Goal: Task Accomplishment & Management: Manage account settings

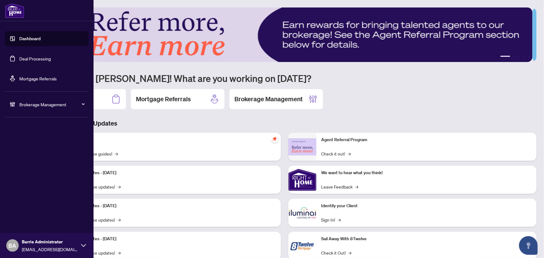
click at [34, 58] on link "Deal Processing" at bounding box center [34, 59] width 31 height 6
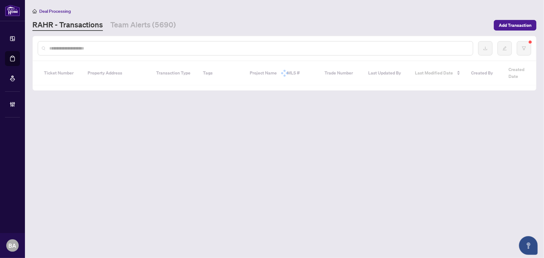
click at [129, 51] on div at bounding box center [255, 48] width 435 height 14
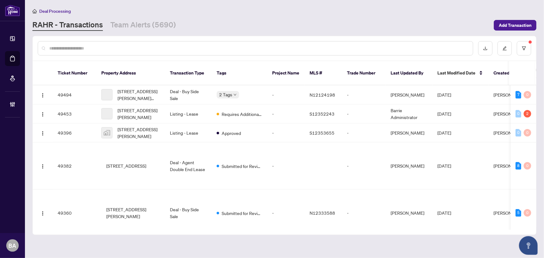
click at [128, 45] on input "text" at bounding box center [258, 48] width 419 height 7
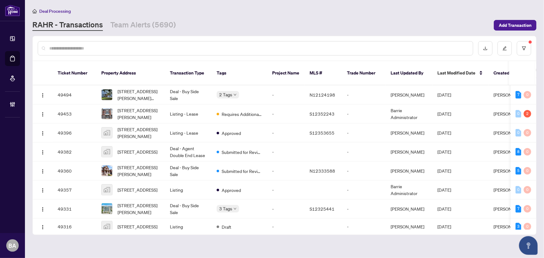
type input "*"
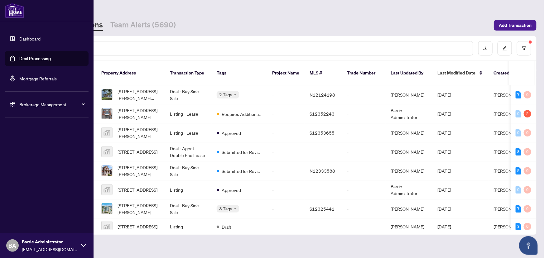
click at [44, 107] on span "Brokerage Management" at bounding box center [51, 104] width 65 height 7
click at [35, 146] on link "Manage Agents" at bounding box center [28, 149] width 31 height 6
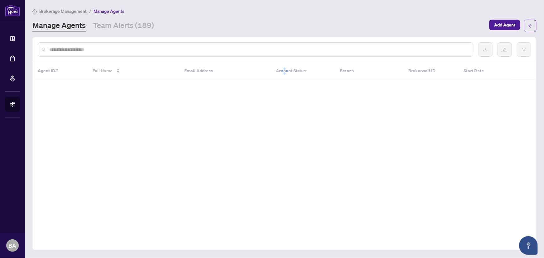
click at [116, 55] on div at bounding box center [255, 49] width 435 height 14
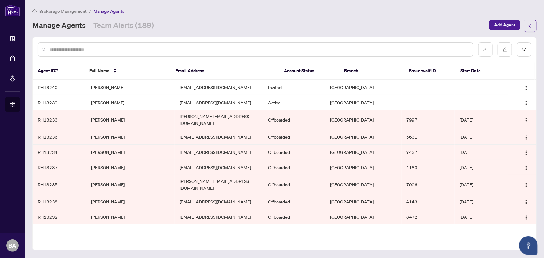
click at [115, 53] on div at bounding box center [255, 49] width 435 height 14
click at [115, 52] on input "text" at bounding box center [258, 49] width 419 height 7
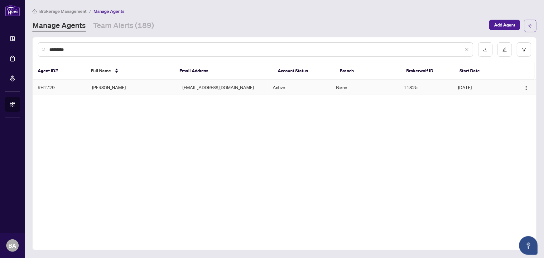
type input "*********"
click at [117, 89] on td "Taras Malakhov" at bounding box center [132, 87] width 90 height 15
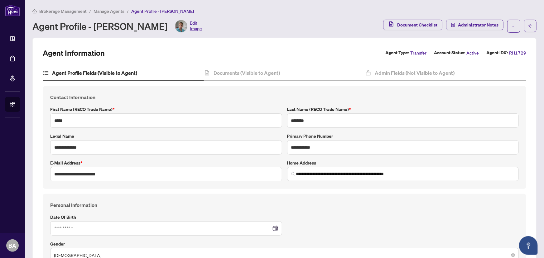
type input "**********"
type input "****"
type input "**********"
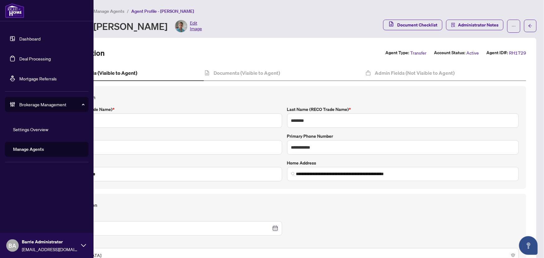
click at [21, 58] on link "Deal Processing" at bounding box center [34, 59] width 31 height 6
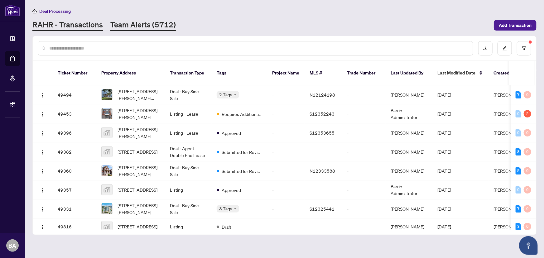
click at [128, 22] on link "Team Alerts (5712)" at bounding box center [142, 25] width 65 height 11
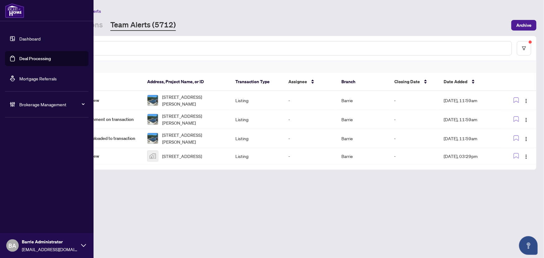
click at [25, 103] on span "Brokerage Management" at bounding box center [51, 104] width 65 height 7
click at [35, 152] on link "Manage Agents" at bounding box center [28, 149] width 31 height 6
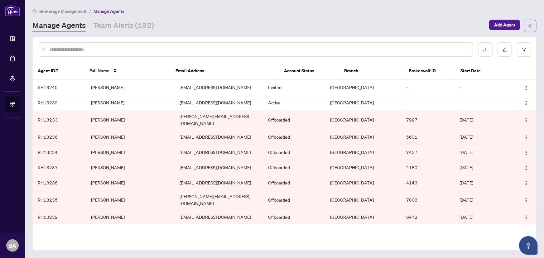
click at [103, 47] on input "text" at bounding box center [258, 49] width 419 height 7
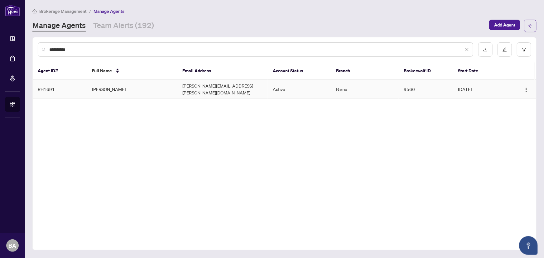
type input "**********"
click at [140, 85] on td "Helen Mann" at bounding box center [132, 89] width 90 height 19
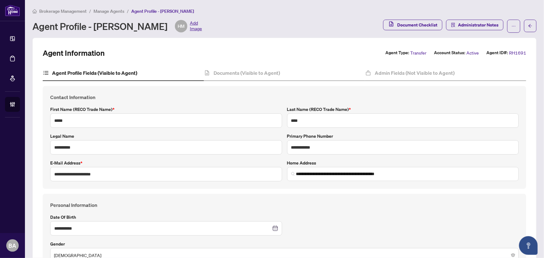
click at [67, 12] on span "Brokerage Management" at bounding box center [62, 11] width 47 height 6
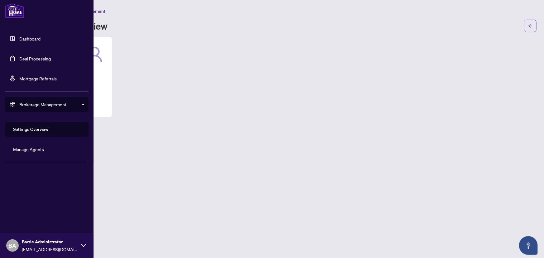
click at [20, 60] on link "Deal Processing" at bounding box center [34, 59] width 31 height 6
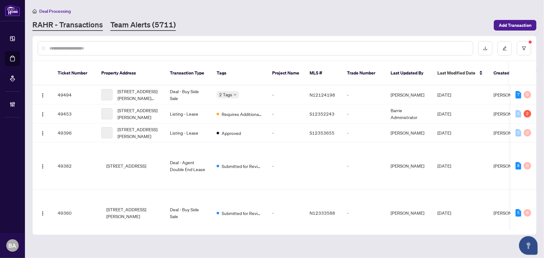
click at [126, 31] on main "Deal Processing RAHR - Transactions Team Alerts (5711) Add Transaction Ticket N…" at bounding box center [284, 129] width 519 height 258
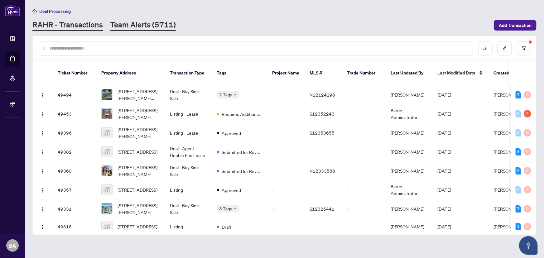
click at [153, 23] on link "Team Alerts (5711)" at bounding box center [142, 25] width 65 height 11
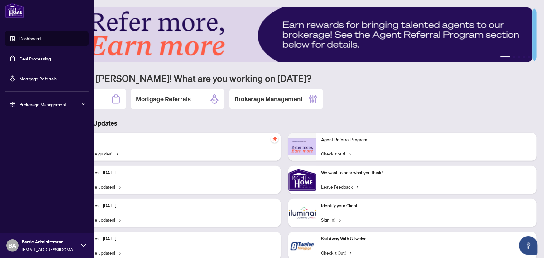
click at [42, 57] on link "Deal Processing" at bounding box center [34, 59] width 31 height 6
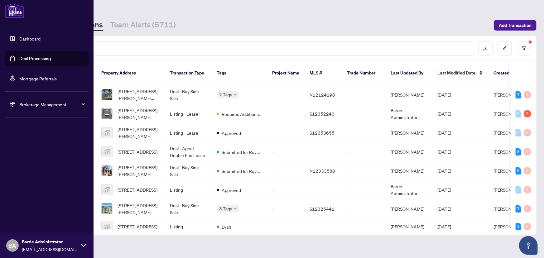
click at [55, 102] on span "Brokerage Management" at bounding box center [51, 104] width 65 height 7
click at [36, 150] on link "Manage Agents" at bounding box center [28, 149] width 31 height 6
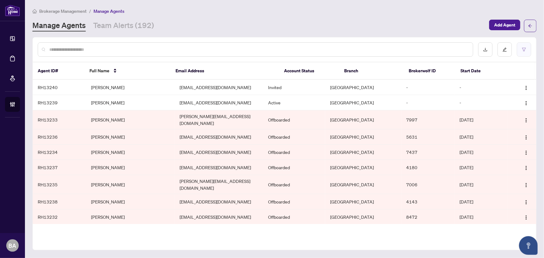
click at [520, 47] on button "button" at bounding box center [524, 49] width 14 height 14
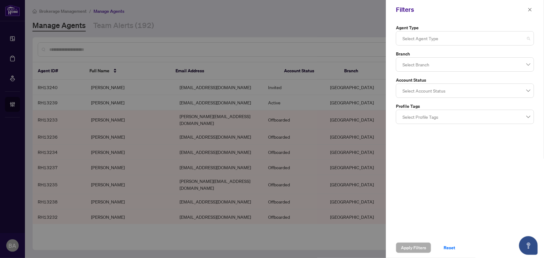
click at [455, 36] on div at bounding box center [465, 38] width 130 height 11
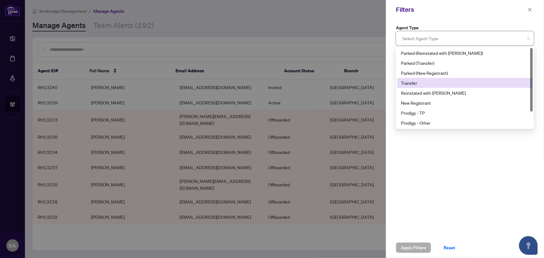
scroll to position [20, 0]
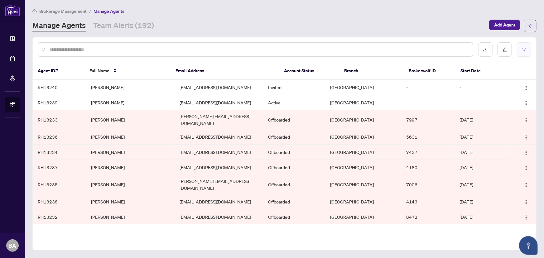
click at [520, 49] on button "button" at bounding box center [524, 49] width 14 height 14
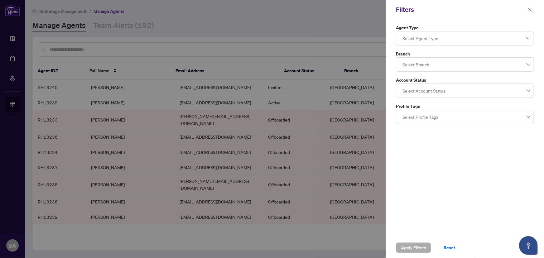
click at [438, 90] on div at bounding box center [465, 90] width 130 height 11
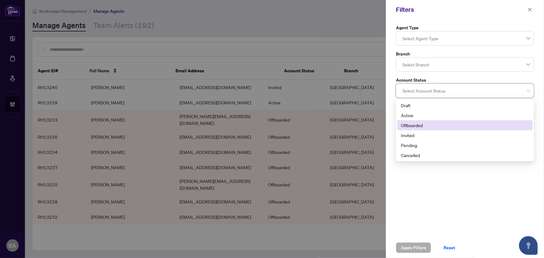
click at [428, 123] on div "Offboarded" at bounding box center [465, 125] width 128 height 7
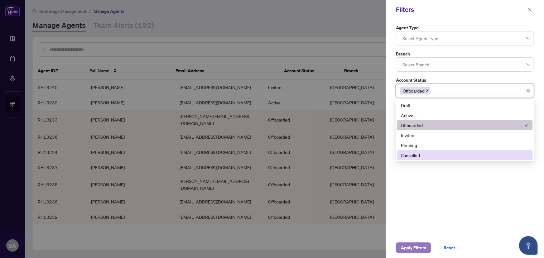
click at [413, 247] on span "Apply Filters" at bounding box center [413, 248] width 25 height 10
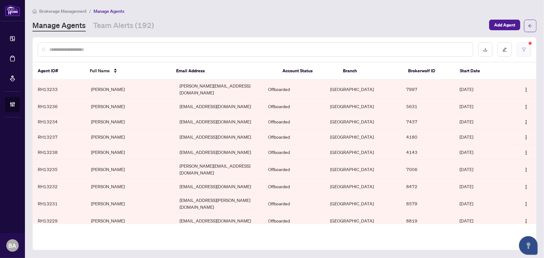
click at [522, 48] on icon "filter" at bounding box center [524, 49] width 4 height 4
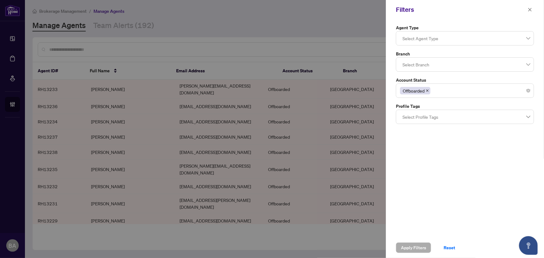
click at [460, 59] on div at bounding box center [465, 64] width 130 height 11
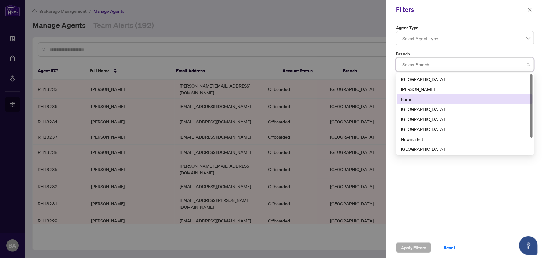
click at [421, 97] on div "Barrie" at bounding box center [465, 99] width 128 height 7
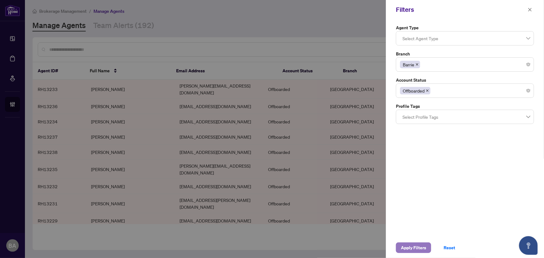
click at [417, 249] on span "Apply Filters" at bounding box center [413, 248] width 25 height 10
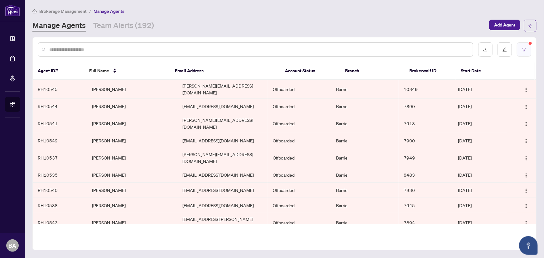
click at [524, 47] on icon "filter" at bounding box center [524, 49] width 4 height 4
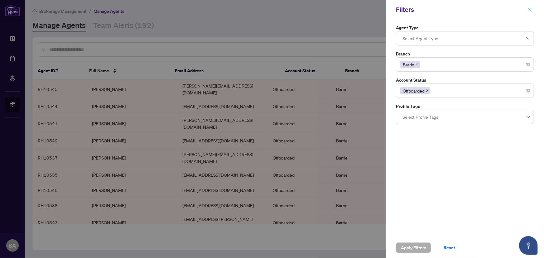
click at [532, 5] on span "button" at bounding box center [530, 10] width 4 height 10
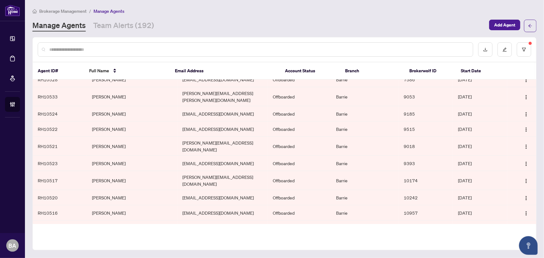
scroll to position [330, 0]
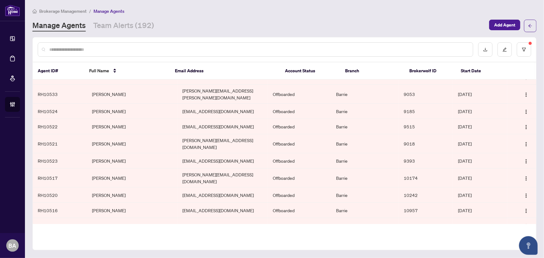
click at [88, 50] on input "text" at bounding box center [258, 49] width 419 height 7
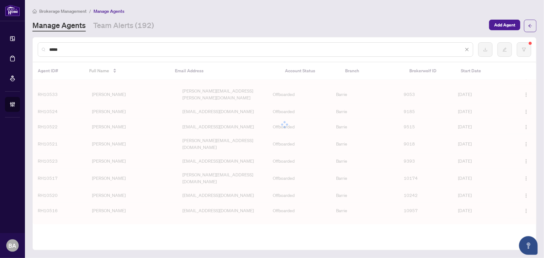
scroll to position [0, 0]
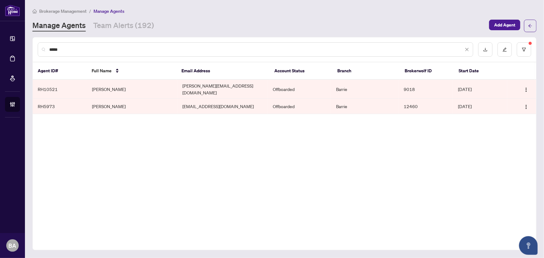
type input "*****"
click at [100, 103] on td "[PERSON_NAME]" at bounding box center [132, 106] width 90 height 15
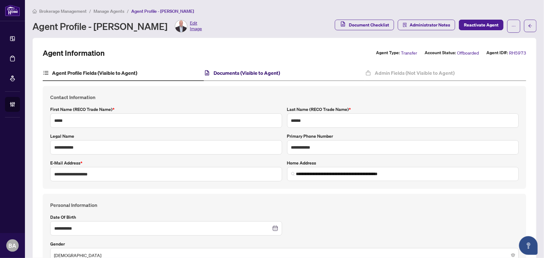
click at [227, 75] on h4 "Documents (Visible to Agent)" at bounding box center [246, 72] width 66 height 7
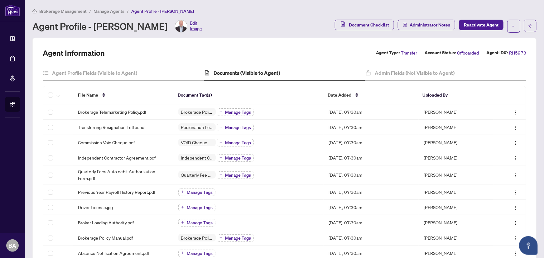
click at [378, 64] on div "Agent Information Agent Type: Transfer Account Status: Offboarded Agent ID#: RH…" at bounding box center [284, 225] width 483 height 355
drag, startPoint x: 398, startPoint y: 53, endPoint x: 410, endPoint y: 52, distance: 12.2
click at [410, 52] on span "Transfer" at bounding box center [409, 52] width 16 height 7
drag, startPoint x: 408, startPoint y: 54, endPoint x: 404, endPoint y: 51, distance: 4.5
click at [408, 54] on span "Transfer" at bounding box center [409, 52] width 16 height 7
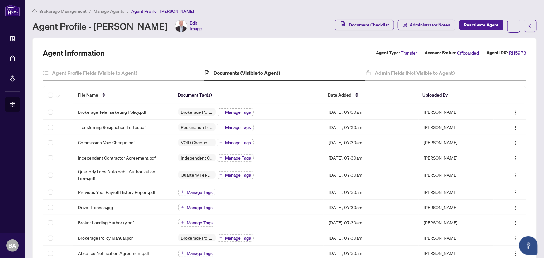
drag, startPoint x: 396, startPoint y: 51, endPoint x: 399, endPoint y: 51, distance: 3.4
click at [396, 51] on div "Agent Type: Transfer" at bounding box center [396, 52] width 41 height 7
drag, startPoint x: 410, startPoint y: 52, endPoint x: 404, endPoint y: 53, distance: 5.3
click at [404, 53] on span "Transfer" at bounding box center [409, 52] width 16 height 7
click at [405, 53] on span "Transfer" at bounding box center [409, 52] width 16 height 7
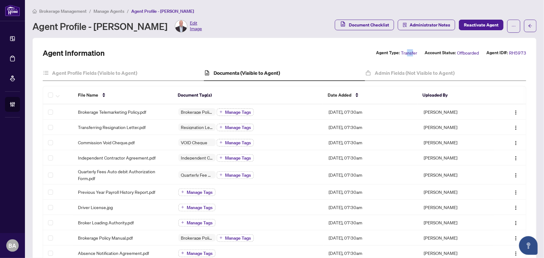
click at [405, 53] on span "Transfer" at bounding box center [409, 52] width 16 height 7
click at [106, 12] on span "Manage Agents" at bounding box center [108, 11] width 31 height 6
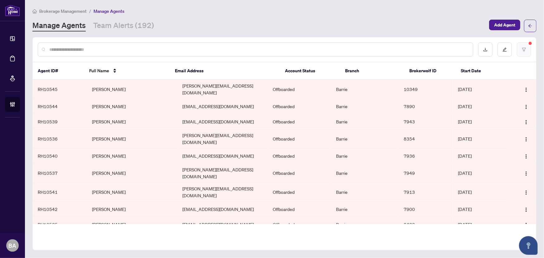
click at [525, 51] on icon "filter" at bounding box center [524, 49] width 4 height 4
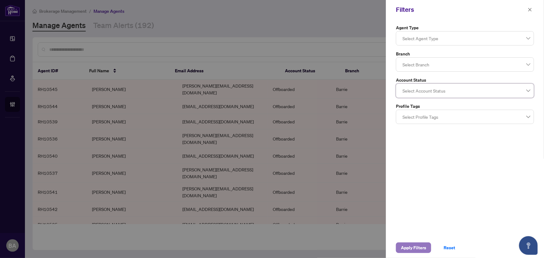
click at [414, 246] on span "Apply Filters" at bounding box center [413, 248] width 25 height 10
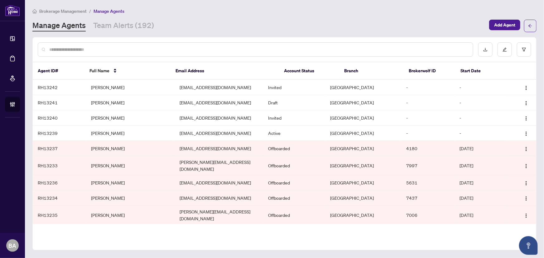
click at [59, 13] on li "Brokerage Management" at bounding box center [59, 10] width 54 height 7
click at [61, 11] on span "Brokerage Management" at bounding box center [62, 11] width 47 height 6
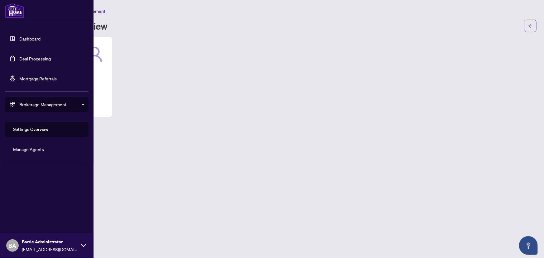
click at [27, 56] on link "Deal Processing" at bounding box center [34, 59] width 31 height 6
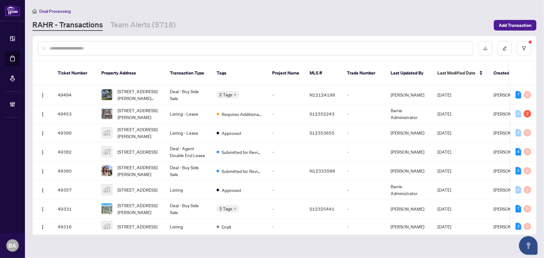
click at [112, 48] on input "text" at bounding box center [258, 48] width 419 height 7
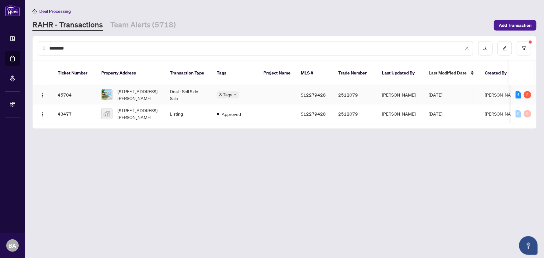
type input "*********"
click at [140, 88] on span "[STREET_ADDRESS][PERSON_NAME]" at bounding box center [138, 95] width 42 height 14
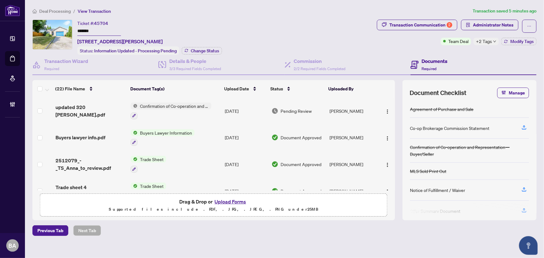
click at [79, 131] on td "Buyers lawyer info.pdf" at bounding box center [90, 137] width 75 height 27
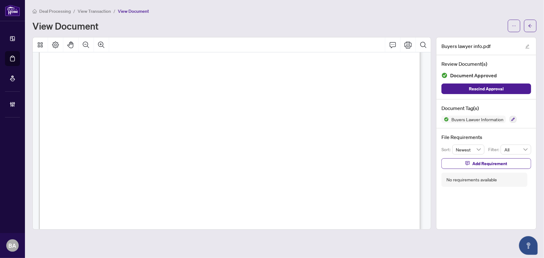
scroll to position [85, 0]
click at [99, 146] on span "[PERSON_NAME]" at bounding box center [90, 143] width 57 height 9
drag, startPoint x: 114, startPoint y: 148, endPoint x: 85, endPoint y: 140, distance: 29.7
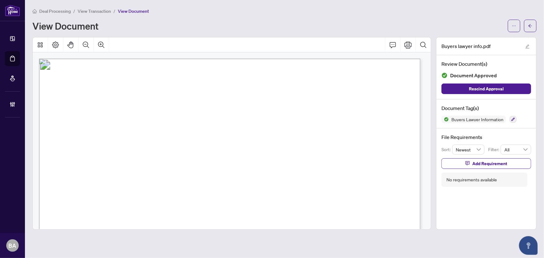
click at [100, 8] on span "View Transaction" at bounding box center [94, 11] width 33 height 6
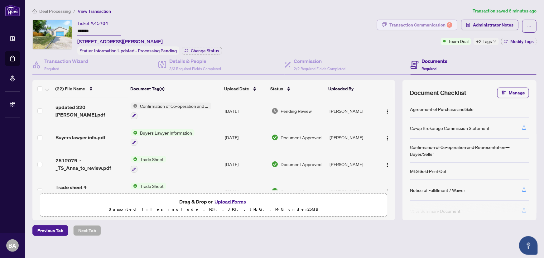
click at [412, 28] on div "Transaction Communication 2" at bounding box center [420, 25] width 63 height 10
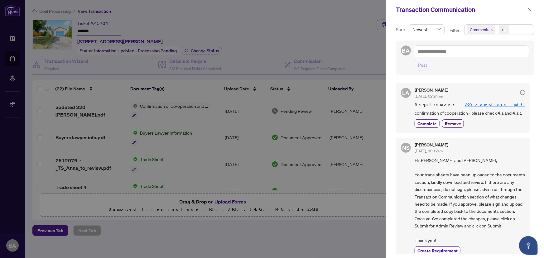
click at [492, 27] on span "Comments" at bounding box center [481, 29] width 28 height 9
click at [491, 28] on icon "close" at bounding box center [491, 29] width 3 height 3
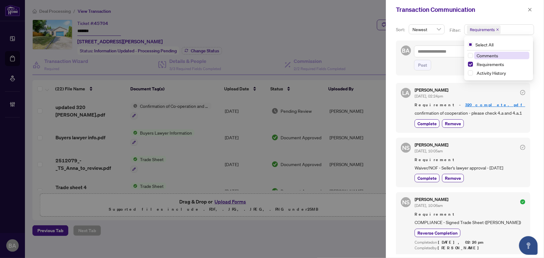
click at [487, 128] on div "Complete Remove" at bounding box center [470, 123] width 111 height 8
drag, startPoint x: 515, startPoint y: 173, endPoint x: 415, endPoint y: 178, distance: 99.5
click at [415, 171] on span "Waiver/NOF - Seller's lawyer approval - [DATE]" at bounding box center [470, 167] width 111 height 7
click at [338, 152] on div at bounding box center [272, 129] width 544 height 258
click at [314, 148] on div at bounding box center [272, 129] width 544 height 258
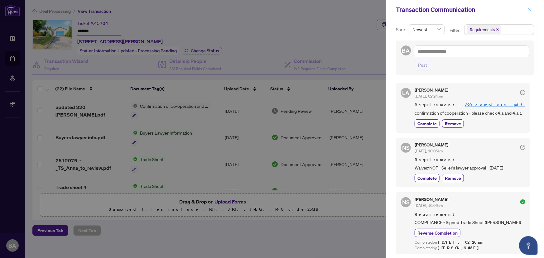
click at [531, 7] on icon "close" at bounding box center [530, 9] width 4 height 4
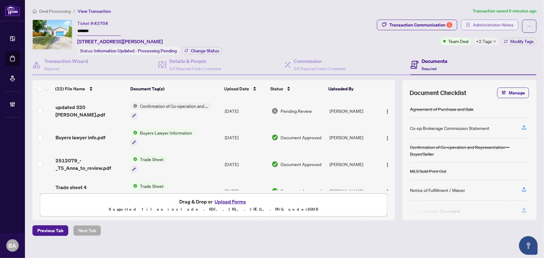
click at [486, 25] on span "Administrator Notes" at bounding box center [493, 25] width 41 height 10
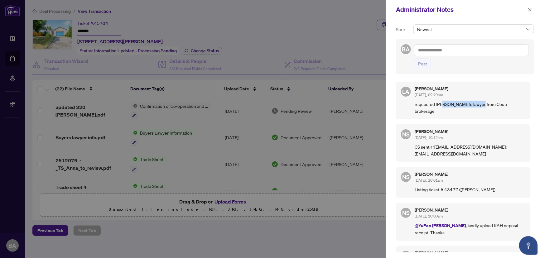
drag, startPoint x: 443, startPoint y: 107, endPoint x: 480, endPoint y: 103, distance: 37.3
click at [480, 103] on p "requested [PERSON_NAME]'s lawyer from Coop brokerage" at bounding box center [470, 108] width 111 height 14
click at [490, 102] on p "requested [PERSON_NAME]'s lawyer from Coop brokerage" at bounding box center [470, 108] width 111 height 14
drag, startPoint x: 508, startPoint y: 104, endPoint x: 414, endPoint y: 105, distance: 93.8
click at [414, 105] on div "[PERSON_NAME] [DATE], 02:29pm requested buyer's lawyer from Coop brokerage" at bounding box center [463, 101] width 134 height 38
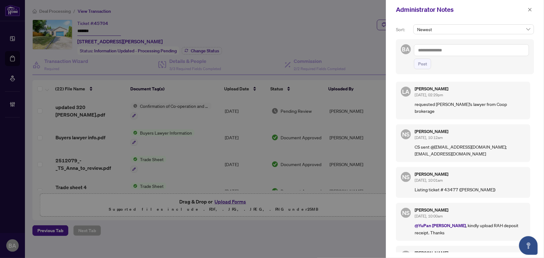
drag, startPoint x: 477, startPoint y: 116, endPoint x: 474, endPoint y: 118, distance: 3.6
click at [474, 118] on div "[PERSON_NAME] [DATE], 02:29pm requested buyer's lawyer from Coop brokerage NS […" at bounding box center [465, 165] width 138 height 175
click at [491, 115] on div "[PERSON_NAME] [DATE], 02:29pm requested buyer's lawyer from Coop brokerage NS […" at bounding box center [465, 165] width 138 height 175
click at [530, 10] on icon "close" at bounding box center [529, 9] width 3 height 3
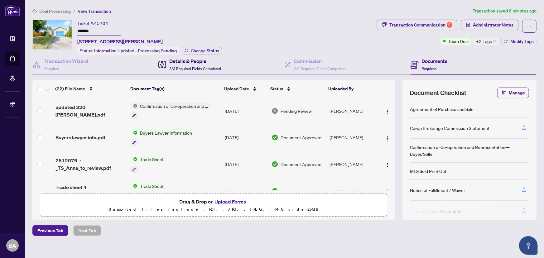
click at [213, 62] on h4 "Details & People" at bounding box center [195, 60] width 52 height 7
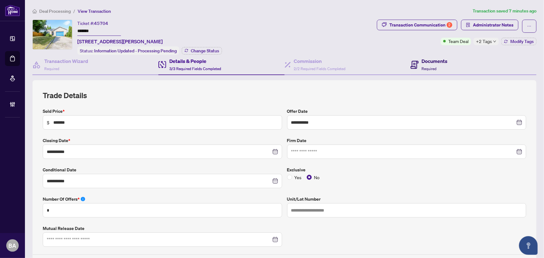
click at [427, 57] on h4 "Documents" at bounding box center [435, 60] width 26 height 7
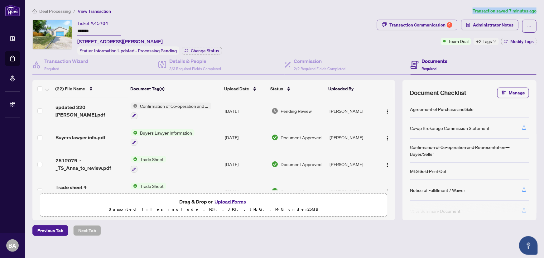
drag, startPoint x: 469, startPoint y: 12, endPoint x: 536, endPoint y: 15, distance: 67.4
click at [536, 15] on main "Deal Processing / View Transaction Transaction saved 7 minutes ago Ticket #: 45…" at bounding box center [284, 129] width 519 height 258
click at [337, 53] on div "Ticket #: 45704 ******* [STREET_ADDRESS][PERSON_NAME] Status: Information Updat…" at bounding box center [203, 37] width 342 height 35
click at [184, 63] on h4 "Details & People" at bounding box center [195, 60] width 52 height 7
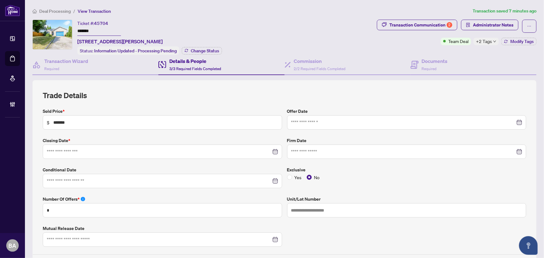
type input "**********"
click at [435, 60] on h4 "Documents" at bounding box center [435, 60] width 26 height 7
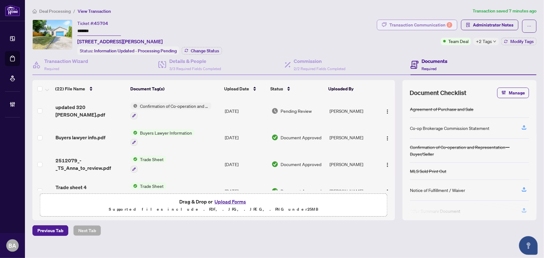
click at [402, 20] on button "Transaction Communication 2" at bounding box center [417, 25] width 80 height 11
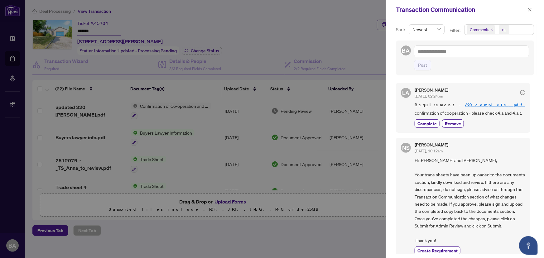
click at [486, 114] on span "confirmation of cooperation - please check 4.a and 4.a.1" at bounding box center [470, 112] width 111 height 7
click at [499, 115] on span "confirmation of cooperation - please check 4.a and 4.a.1" at bounding box center [470, 112] width 111 height 7
click at [511, 109] on span "confirmation of cooperation - please check 4.a and 4.a.1" at bounding box center [470, 112] width 111 height 7
click at [509, 113] on span "confirmation of cooperation - please check 4.a and 4.a.1" at bounding box center [470, 112] width 111 height 7
click at [533, 8] on button "button" at bounding box center [530, 9] width 8 height 7
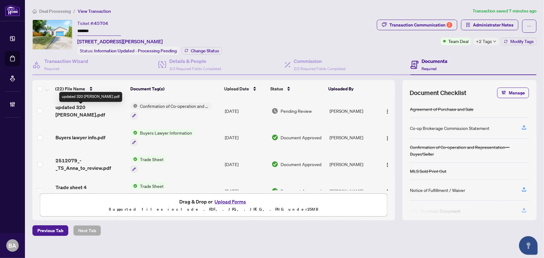
click at [70, 109] on span "updated 320 [PERSON_NAME].pdf" at bounding box center [90, 110] width 70 height 15
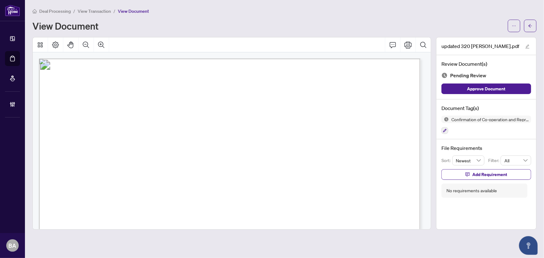
click at [95, 13] on span "View Transaction" at bounding box center [94, 11] width 33 height 6
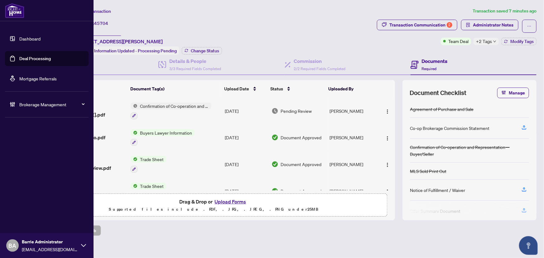
click at [34, 61] on link "Deal Processing" at bounding box center [34, 59] width 31 height 6
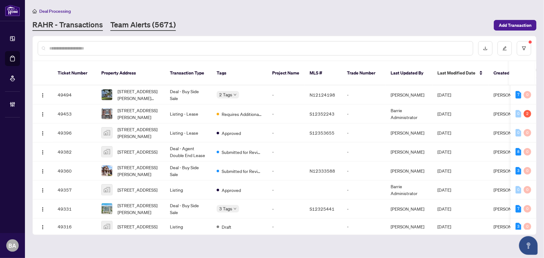
click at [158, 30] on link "Team Alerts (5671)" at bounding box center [142, 25] width 65 height 11
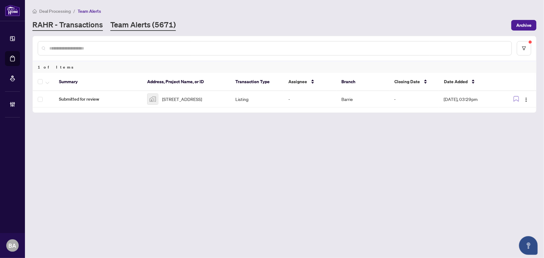
click at [95, 25] on link "RAHR - Transactions" at bounding box center [67, 25] width 70 height 11
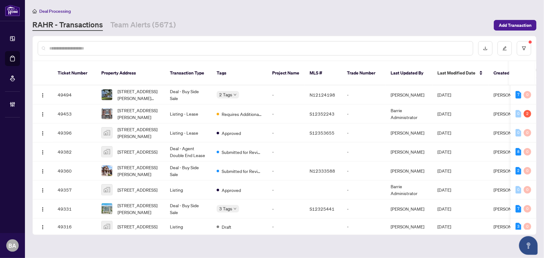
click at [105, 49] on input "text" at bounding box center [258, 48] width 419 height 7
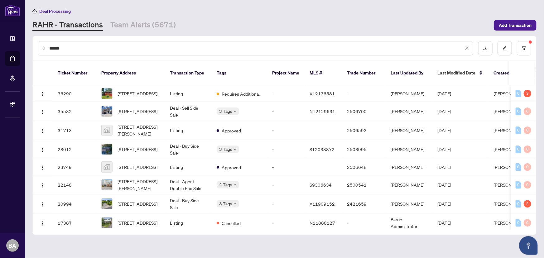
type input "*******"
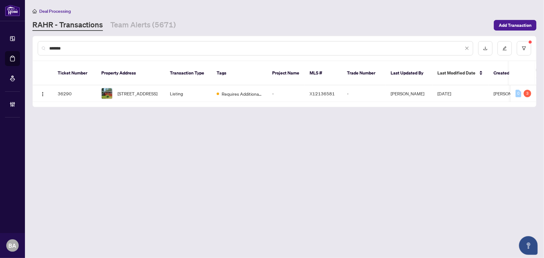
click at [78, 50] on input "*******" at bounding box center [256, 48] width 414 height 7
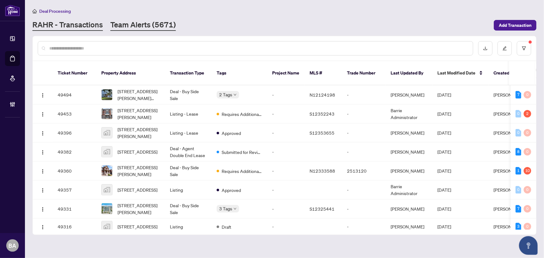
click at [146, 27] on link "Team Alerts (5671)" at bounding box center [142, 25] width 65 height 11
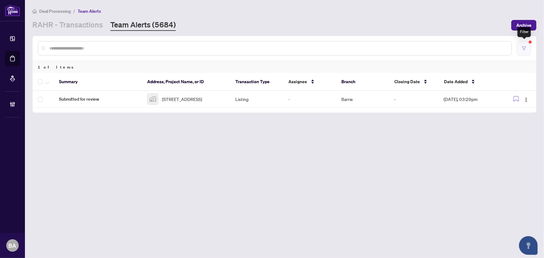
click at [518, 50] on button "button" at bounding box center [524, 48] width 14 height 14
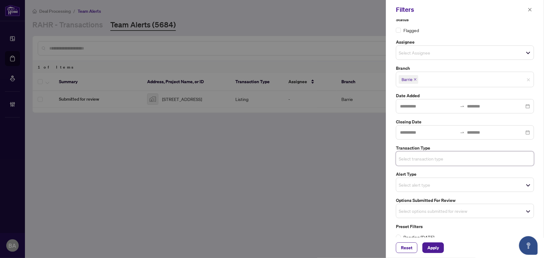
scroll to position [16, 0]
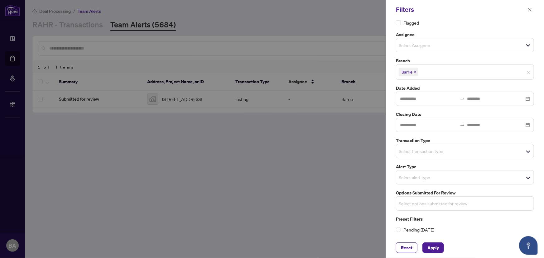
click at [422, 206] on input "search" at bounding box center [421, 203] width 44 height 7
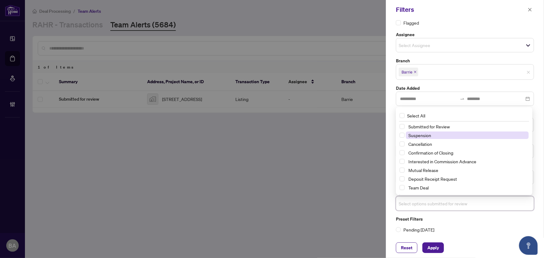
click at [424, 137] on span "Suspension" at bounding box center [419, 135] width 23 height 6
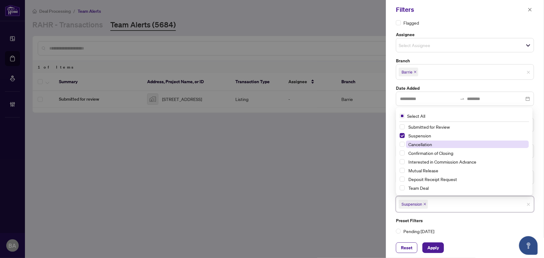
click at [427, 142] on span "Cancellation" at bounding box center [420, 144] width 24 height 6
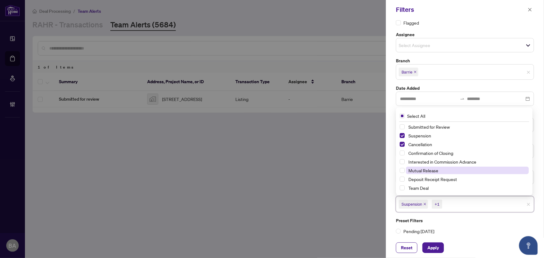
click at [430, 171] on span "Mutual Release" at bounding box center [423, 171] width 30 height 6
click at [436, 250] on span "Apply" at bounding box center [433, 248] width 12 height 10
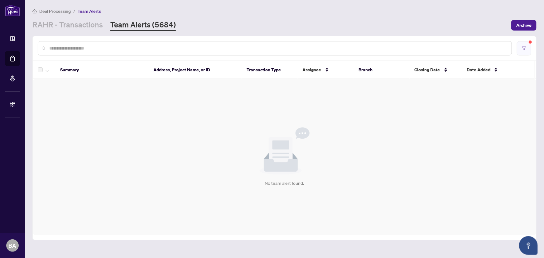
click at [520, 49] on button "button" at bounding box center [524, 48] width 14 height 14
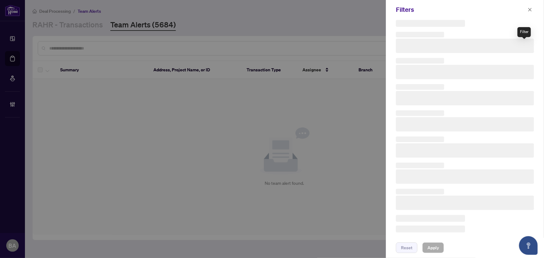
scroll to position [15, 0]
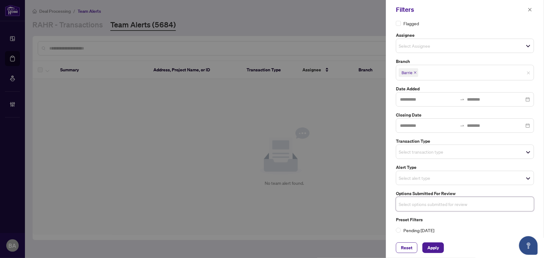
click at [467, 153] on span "Select transaction type" at bounding box center [464, 151] width 137 height 9
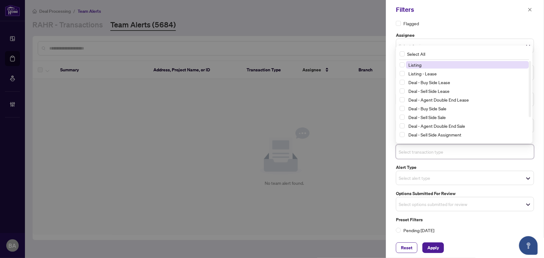
click at [421, 66] on span "Listing" at bounding box center [467, 64] width 123 height 7
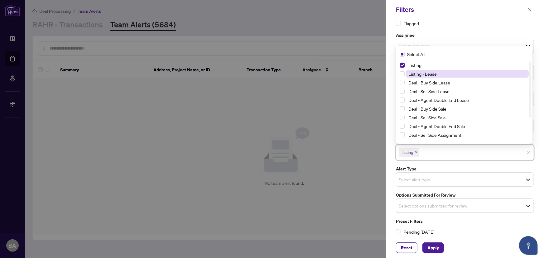
drag, startPoint x: 425, startPoint y: 71, endPoint x: 429, endPoint y: 74, distance: 4.9
click at [425, 71] on span "Listing - Lease" at bounding box center [422, 74] width 28 height 6
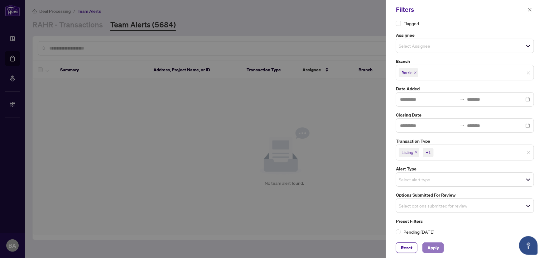
click at [434, 245] on span "Apply" at bounding box center [433, 248] width 12 height 10
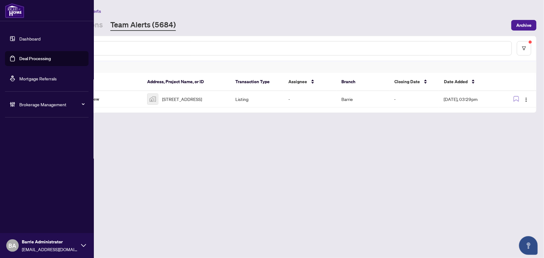
click at [43, 102] on span "Brokerage Management" at bounding box center [51, 104] width 65 height 7
drag, startPoint x: 36, startPoint y: 145, endPoint x: 51, endPoint y: 139, distance: 16.2
click at [36, 146] on link "Manage Agents" at bounding box center [28, 149] width 31 height 6
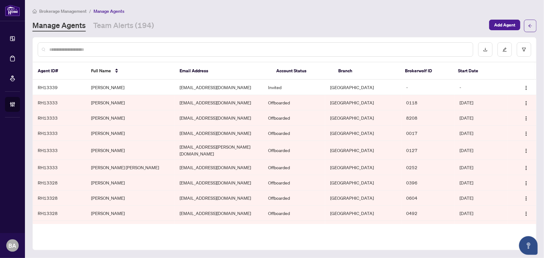
drag, startPoint x: 157, startPoint y: 46, endPoint x: 158, endPoint y: 49, distance: 3.8
click at [158, 46] on input "text" at bounding box center [258, 49] width 419 height 7
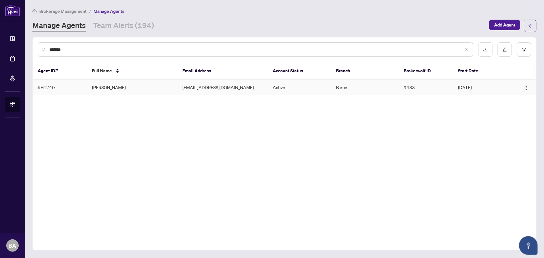
type input "*******"
click at [101, 86] on td "[PERSON_NAME]" at bounding box center [132, 87] width 90 height 15
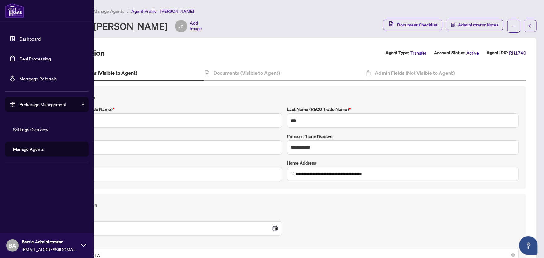
click at [26, 56] on link "Deal Processing" at bounding box center [34, 59] width 31 height 6
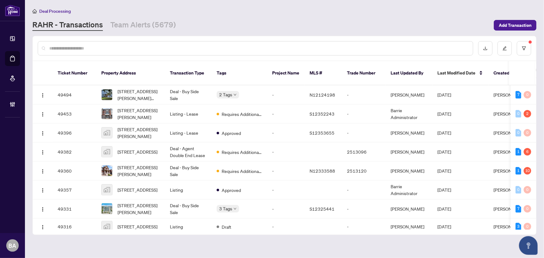
click at [108, 45] on input "text" at bounding box center [258, 48] width 419 height 7
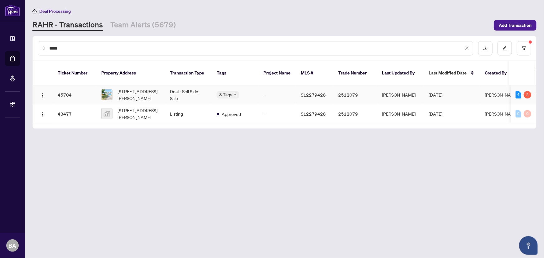
type input "*****"
click at [139, 88] on span "[STREET_ADDRESS][PERSON_NAME]" at bounding box center [138, 95] width 42 height 14
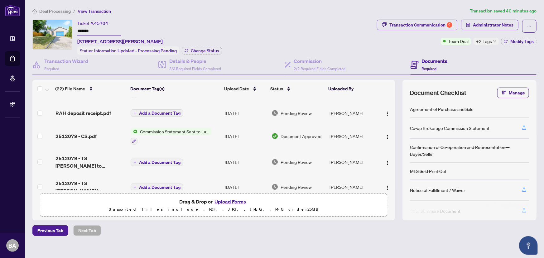
scroll to position [227, 0]
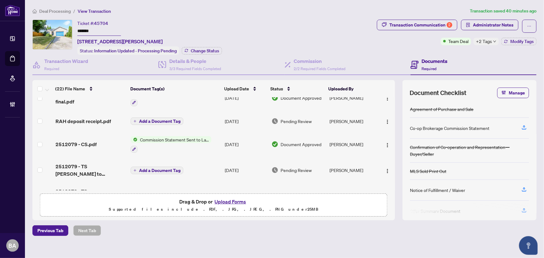
click at [93, 119] on span "RAH deposit receipt.pdf" at bounding box center [82, 120] width 55 height 7
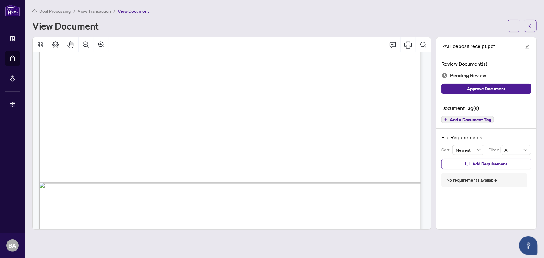
scroll to position [312, 0]
click at [162, 105] on div "Right at Home Realty [STREET_ADDRESS][PERSON_NAME] Receipt [DATE] RECEIVED FROM…" at bounding box center [420, 240] width 763 height 987
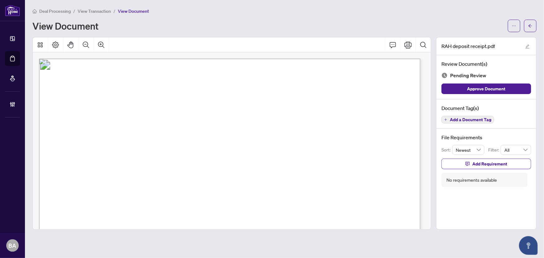
drag, startPoint x: 79, startPoint y: 85, endPoint x: 143, endPoint y: 100, distance: 66.2
click at [143, 59] on p "Right at Home Realty [STREET_ADDRESS][PERSON_NAME] Receipt [DATE] RECEIVED FROM…" at bounding box center [420, 59] width 763 height 0
click at [518, 25] on button "button" at bounding box center [514, 26] width 12 height 12
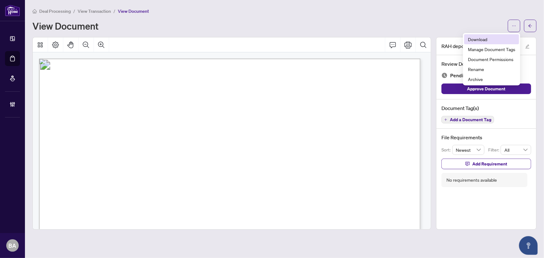
click at [487, 41] on span "Download" at bounding box center [491, 39] width 47 height 7
